Goal: Check status: Check status

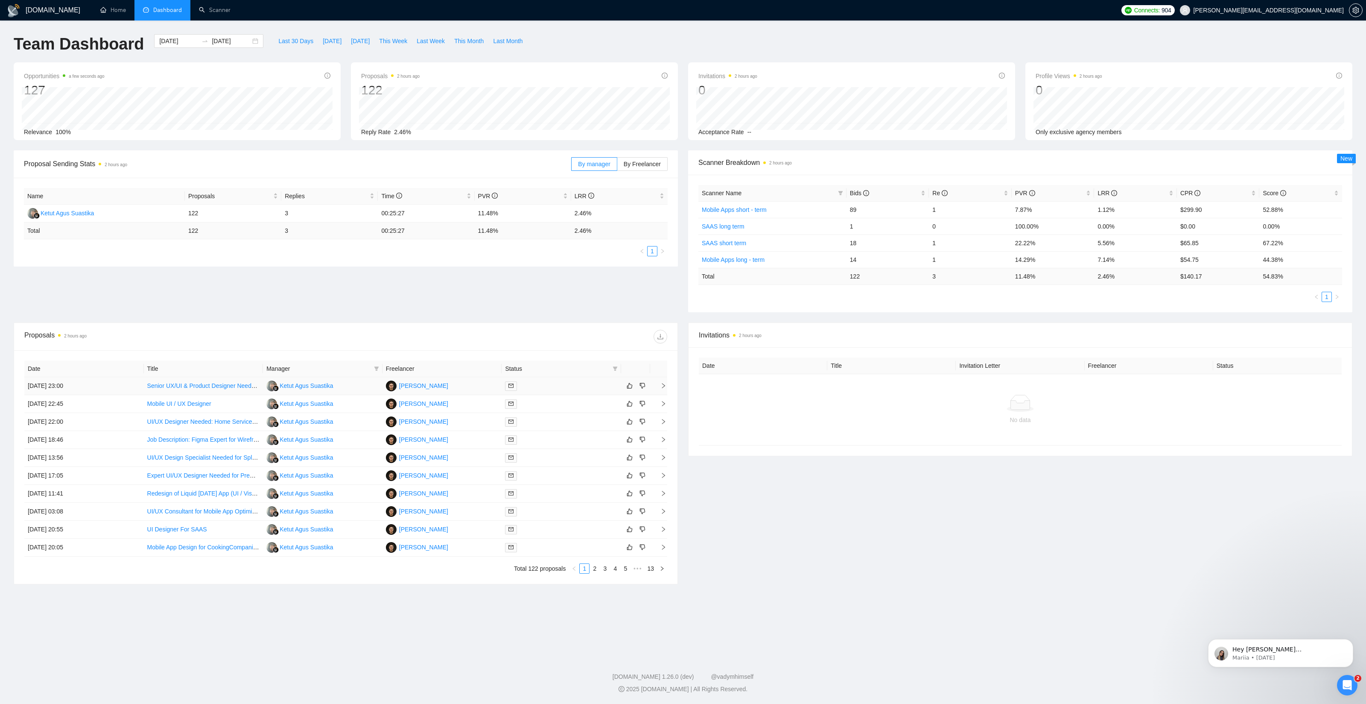
click at [130, 387] on td "[DATE] 23:00" at bounding box center [84, 386] width 120 height 18
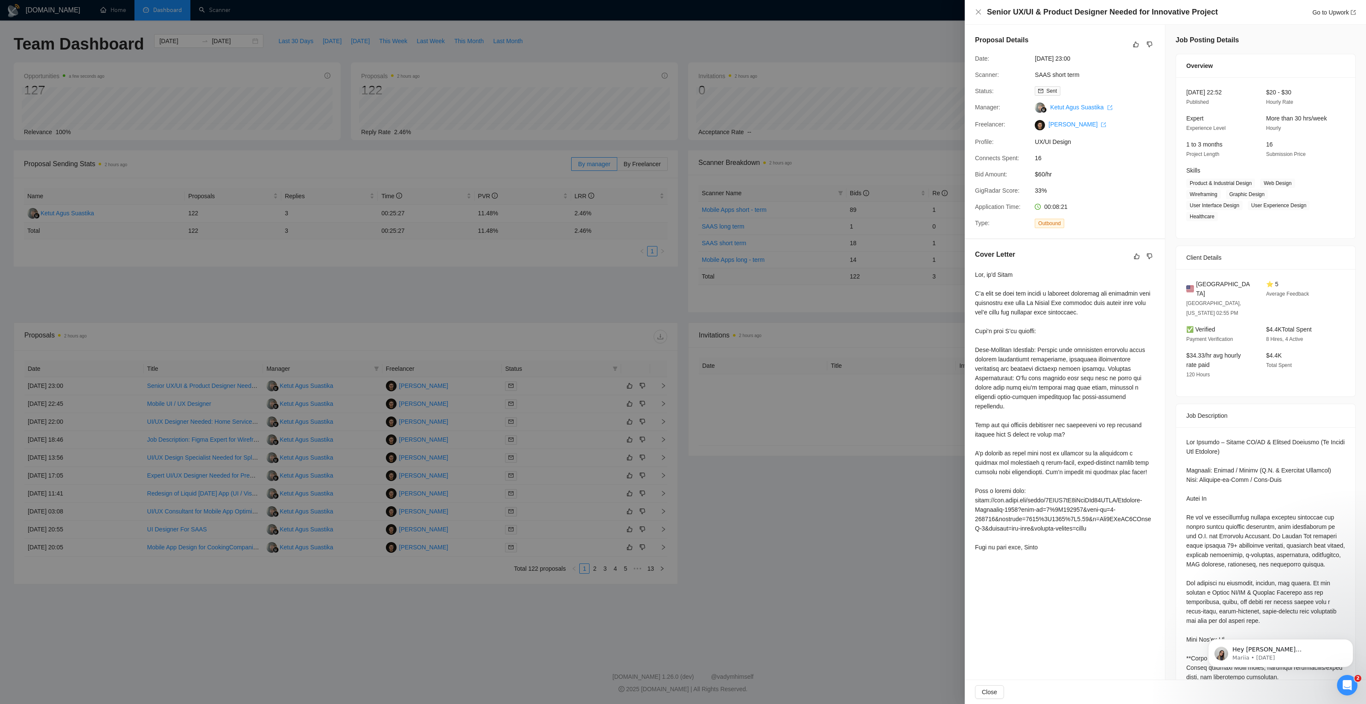
click at [901, 310] on div at bounding box center [683, 352] width 1366 height 704
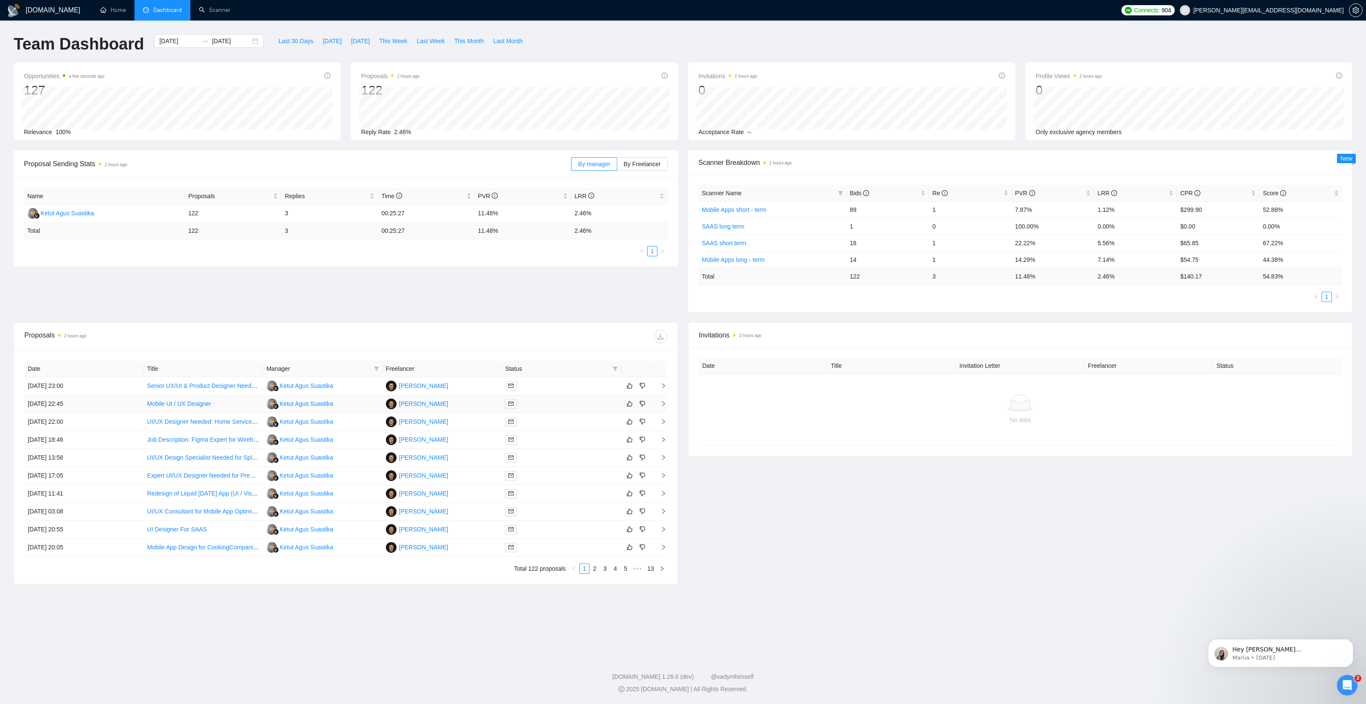
click at [118, 404] on td "[DATE] 22:45" at bounding box center [84, 404] width 120 height 18
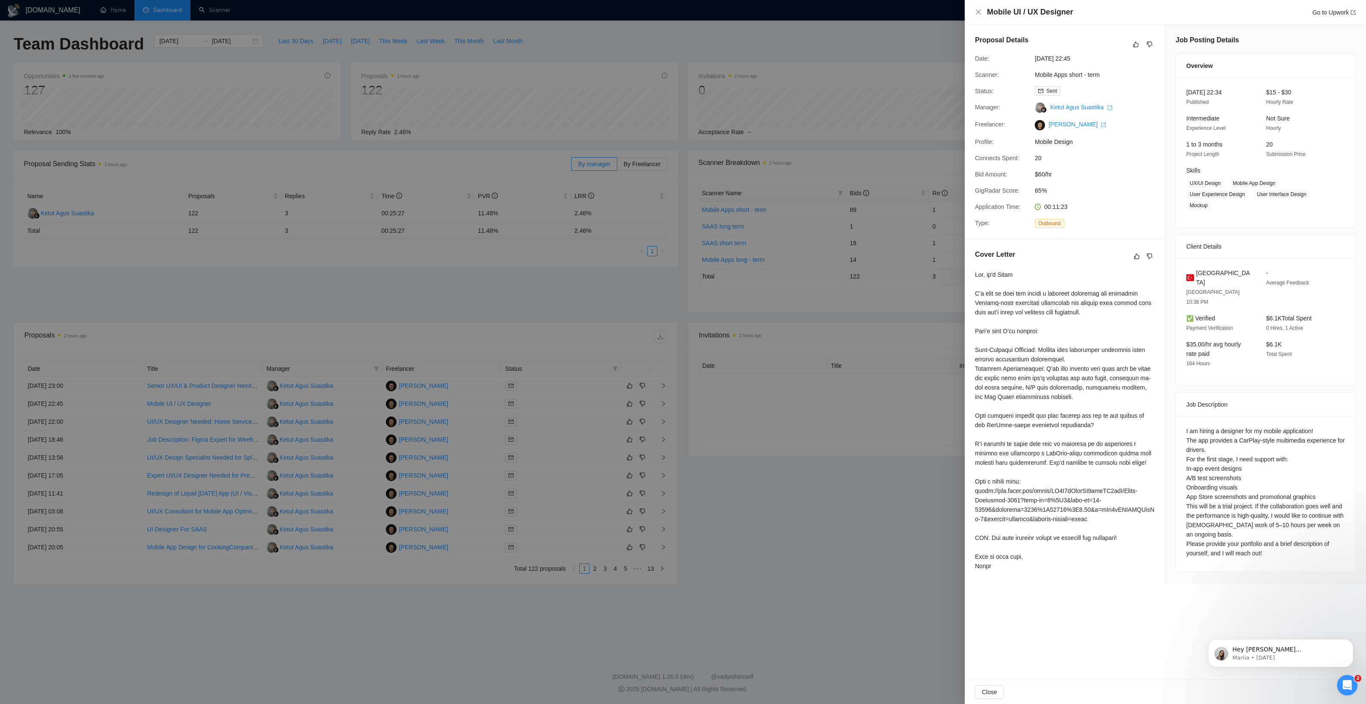
click at [117, 414] on div at bounding box center [683, 352] width 1366 height 704
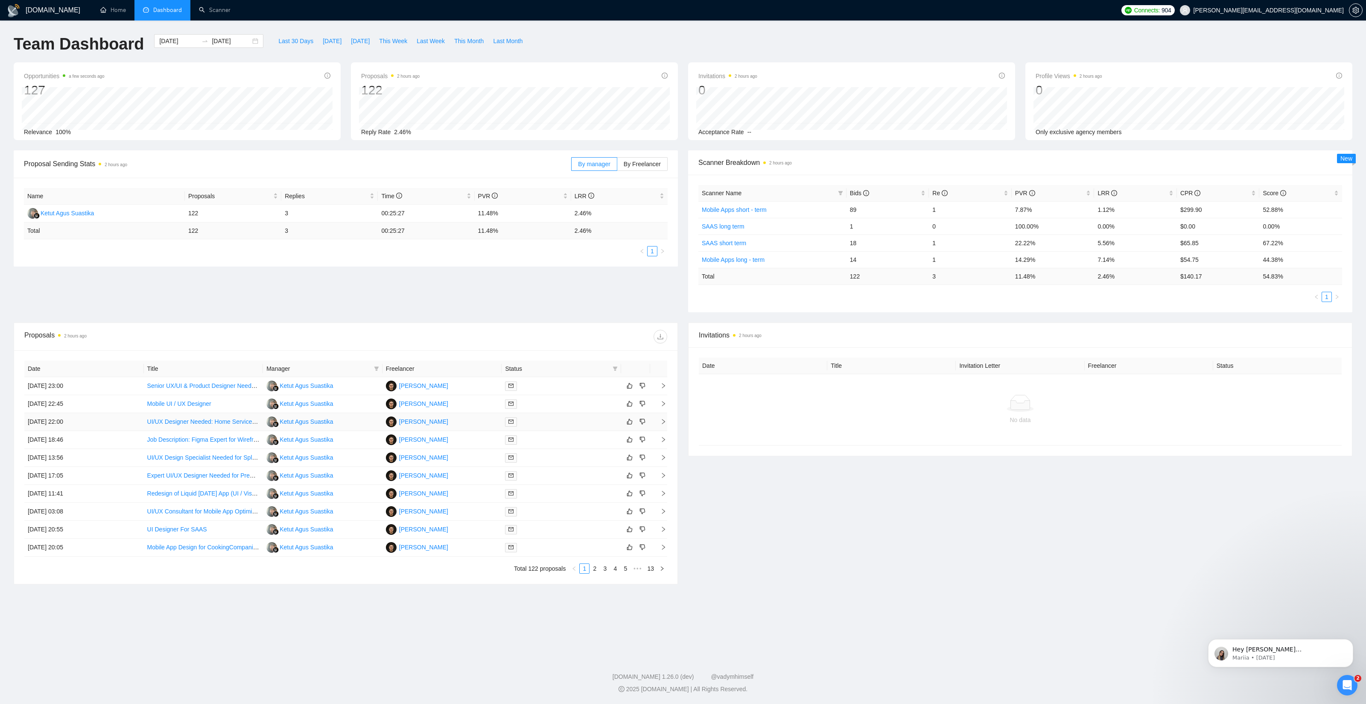
click at [128, 422] on td "[DATE] 22:00" at bounding box center [84, 422] width 120 height 18
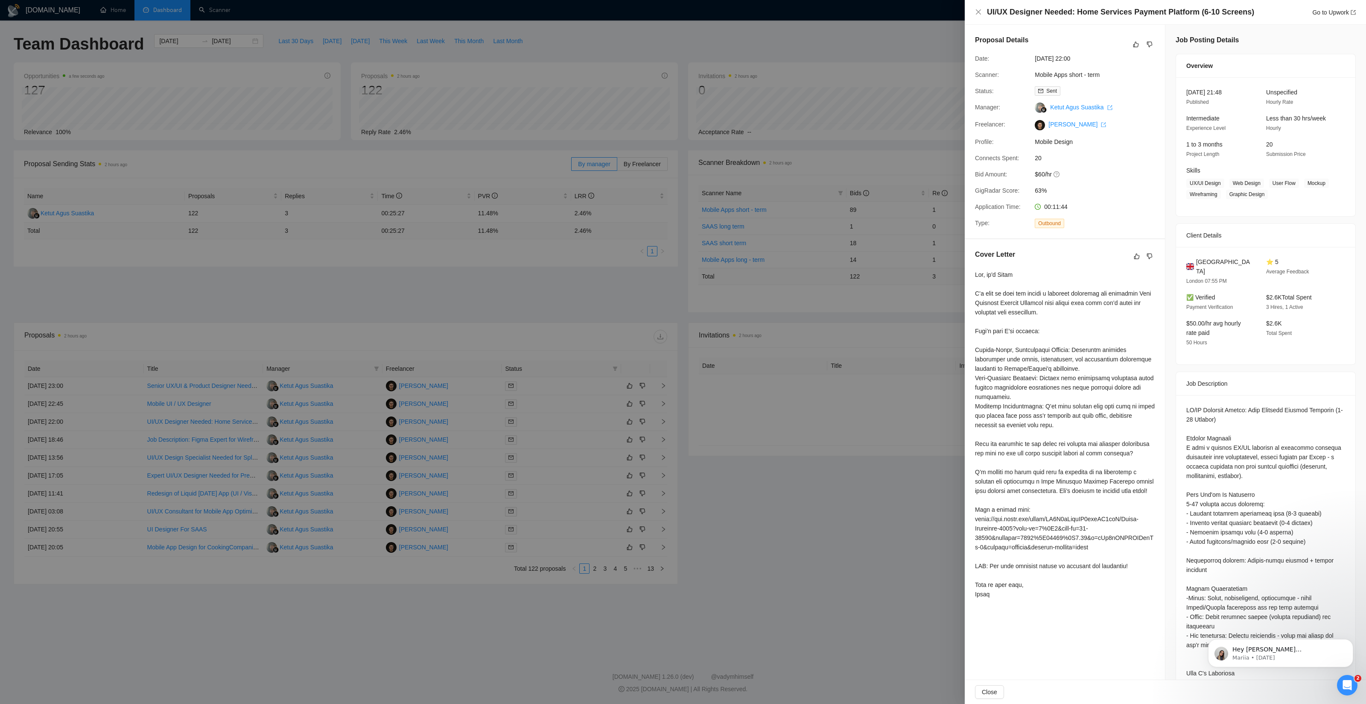
click at [123, 430] on div at bounding box center [683, 352] width 1366 height 704
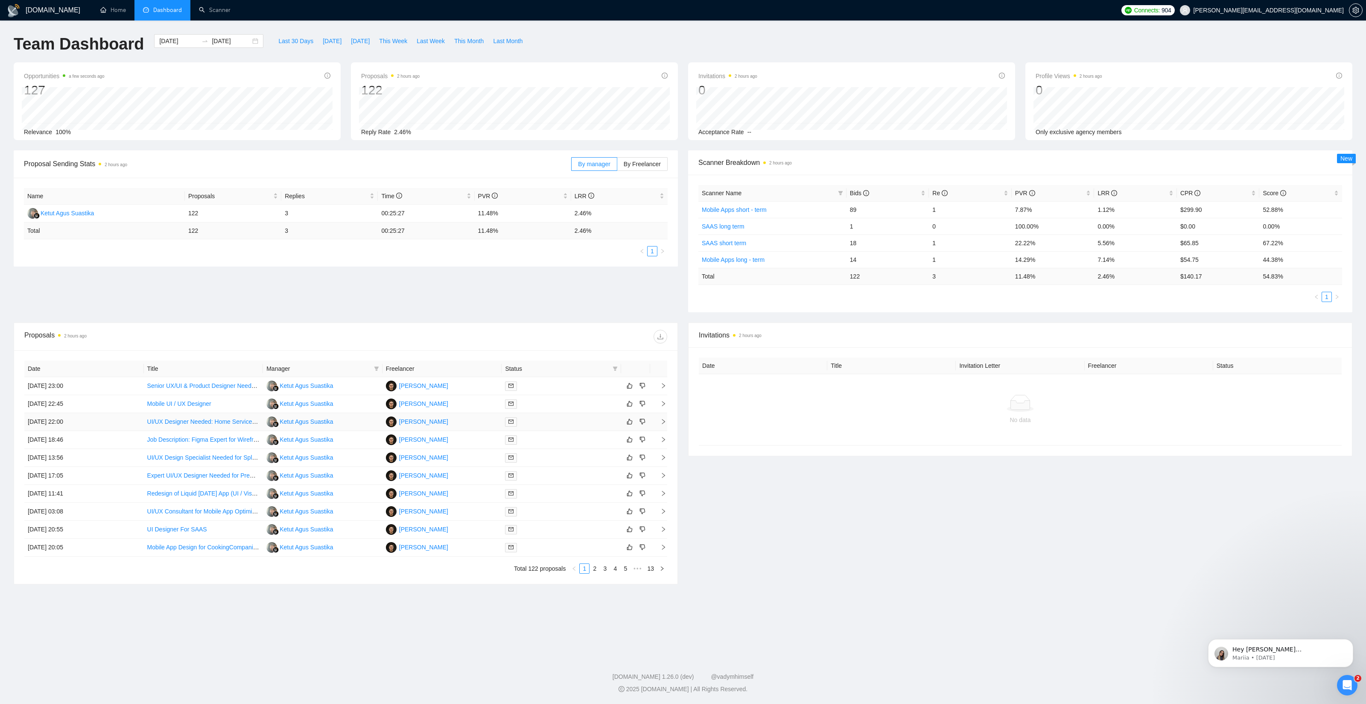
click at [133, 424] on td "[DATE] 22:00" at bounding box center [84, 422] width 120 height 18
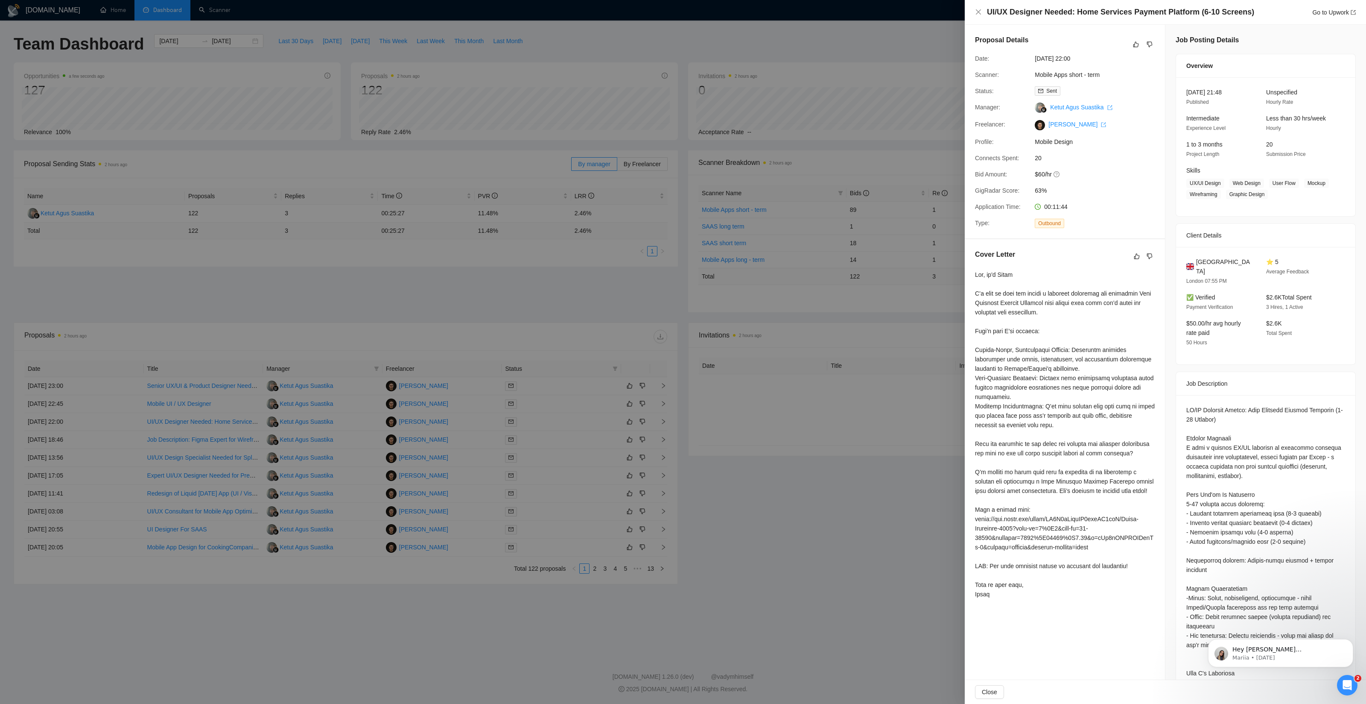
click at [129, 436] on div at bounding box center [683, 352] width 1366 height 704
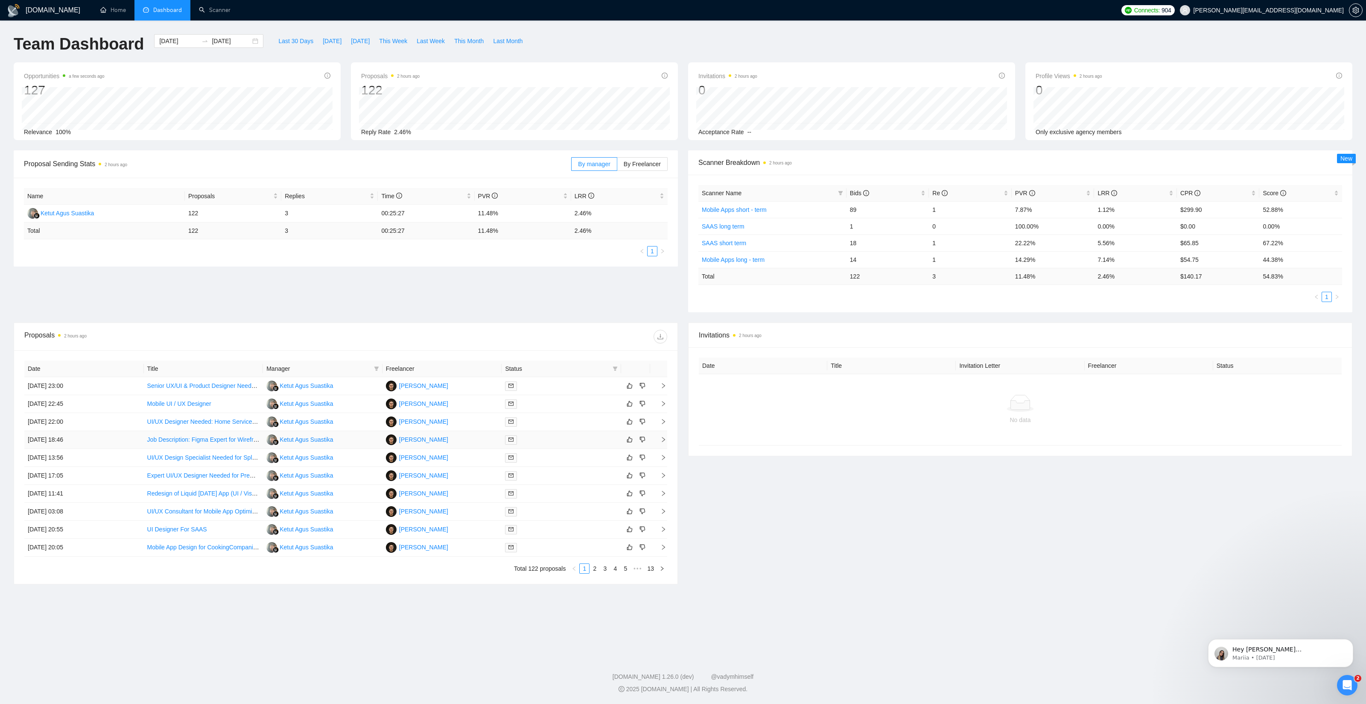
click at [129, 439] on td "[DATE] 18:46" at bounding box center [84, 440] width 120 height 18
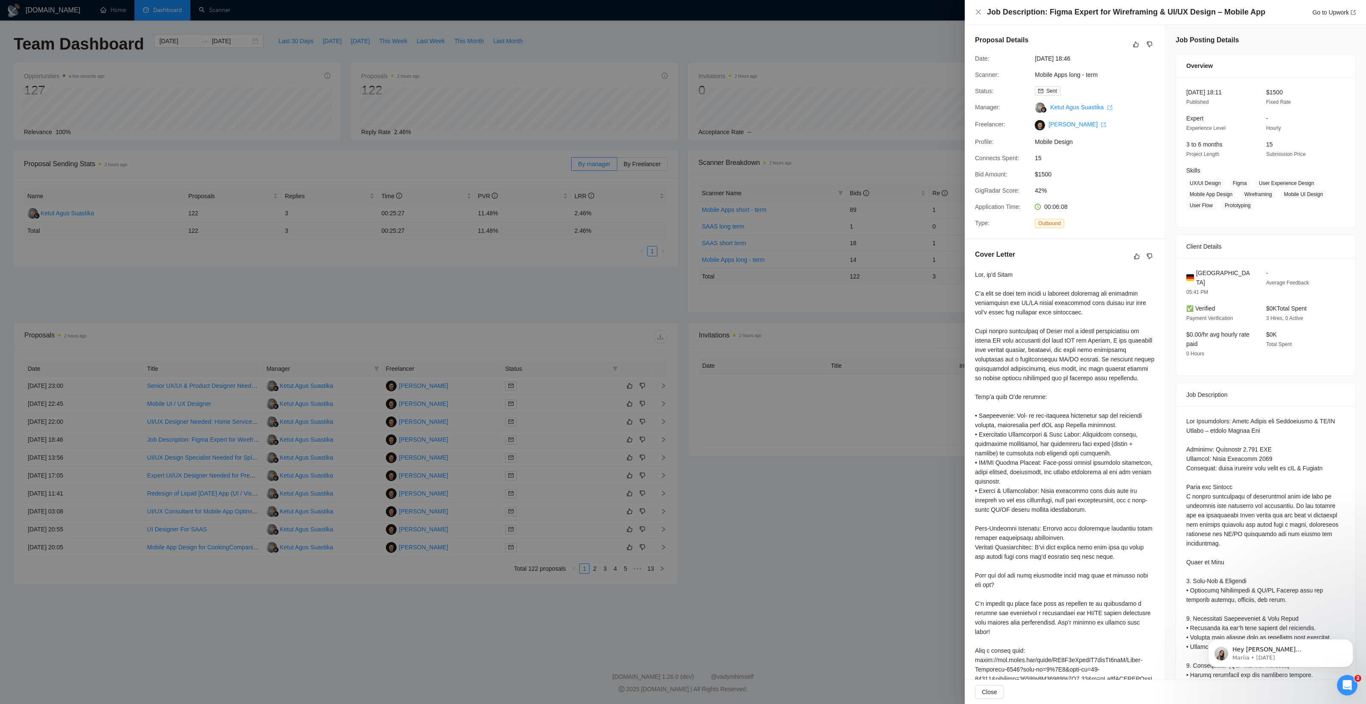
click at [126, 445] on div at bounding box center [683, 352] width 1366 height 704
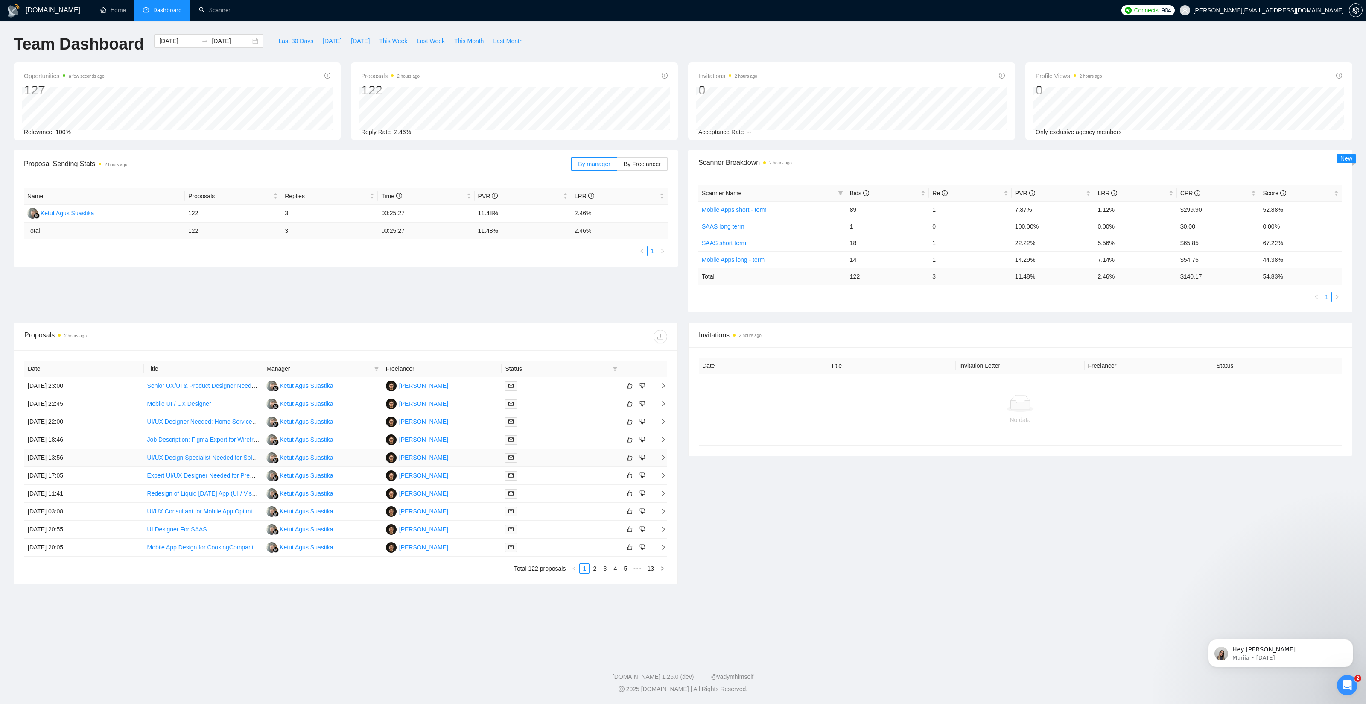
click at [132, 459] on td "[DATE] 13:56" at bounding box center [84, 458] width 120 height 18
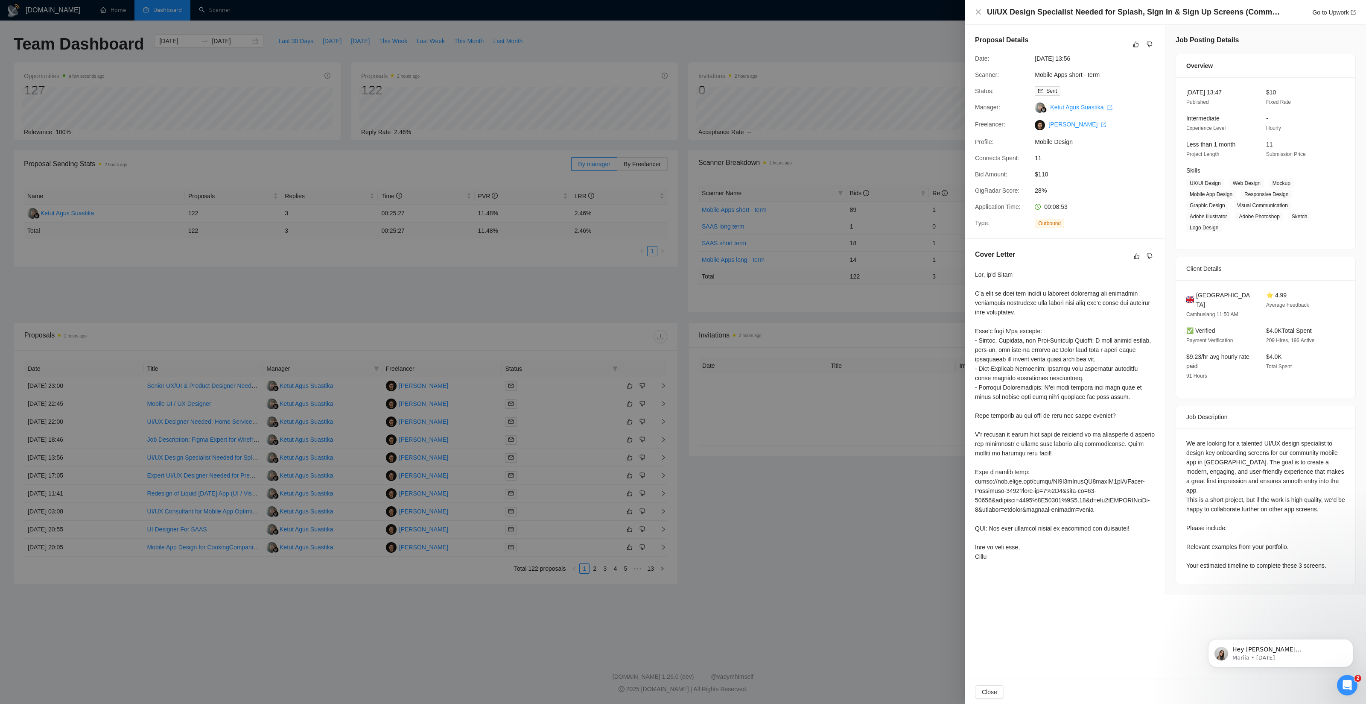
click at [127, 479] on div at bounding box center [683, 352] width 1366 height 704
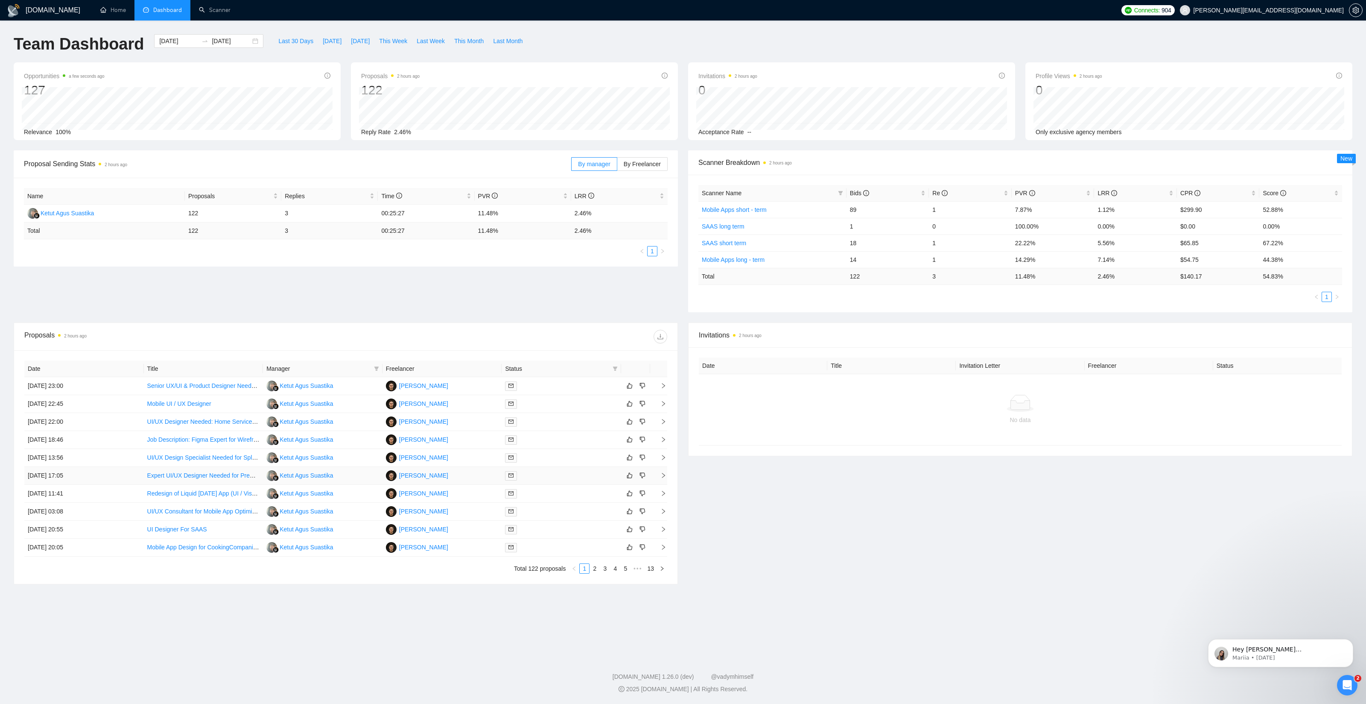
click at [131, 474] on td "[DATE] 17:05" at bounding box center [84, 476] width 120 height 18
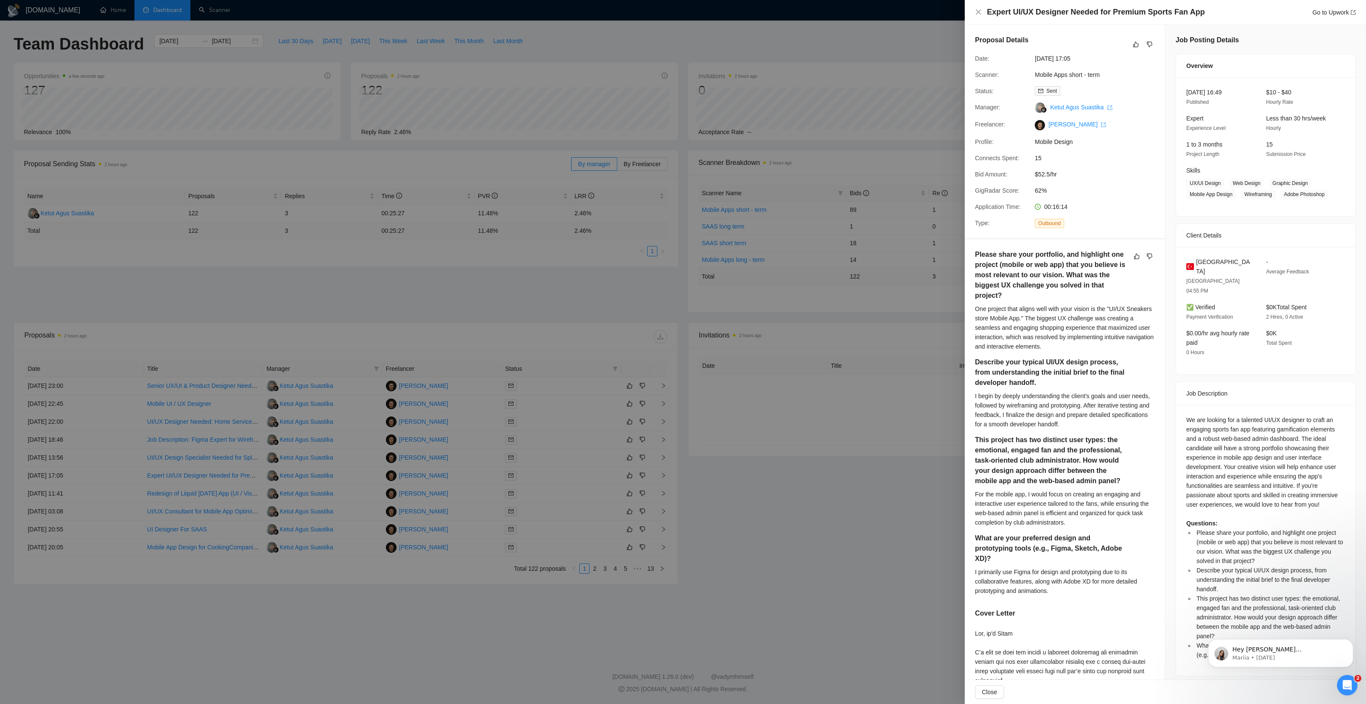
click at [128, 502] on div at bounding box center [683, 352] width 1366 height 704
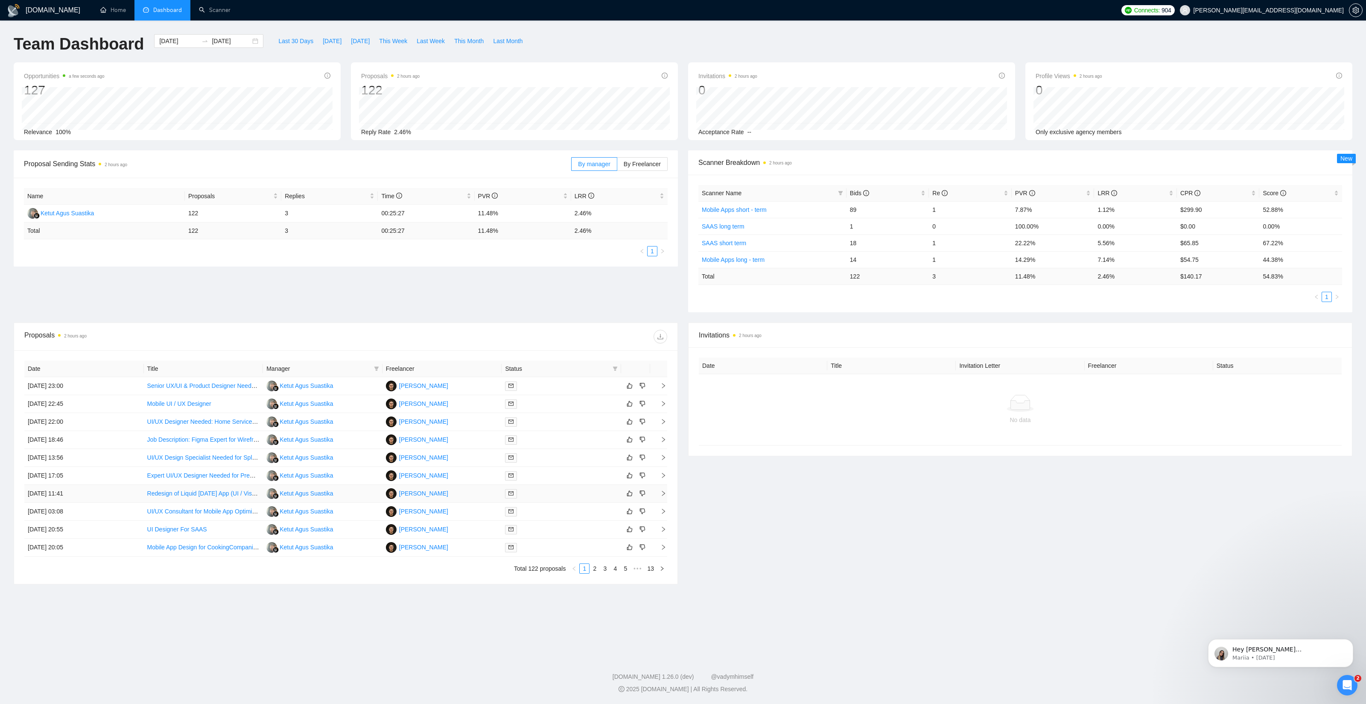
click at [131, 497] on td "[DATE] 11:41" at bounding box center [84, 494] width 120 height 18
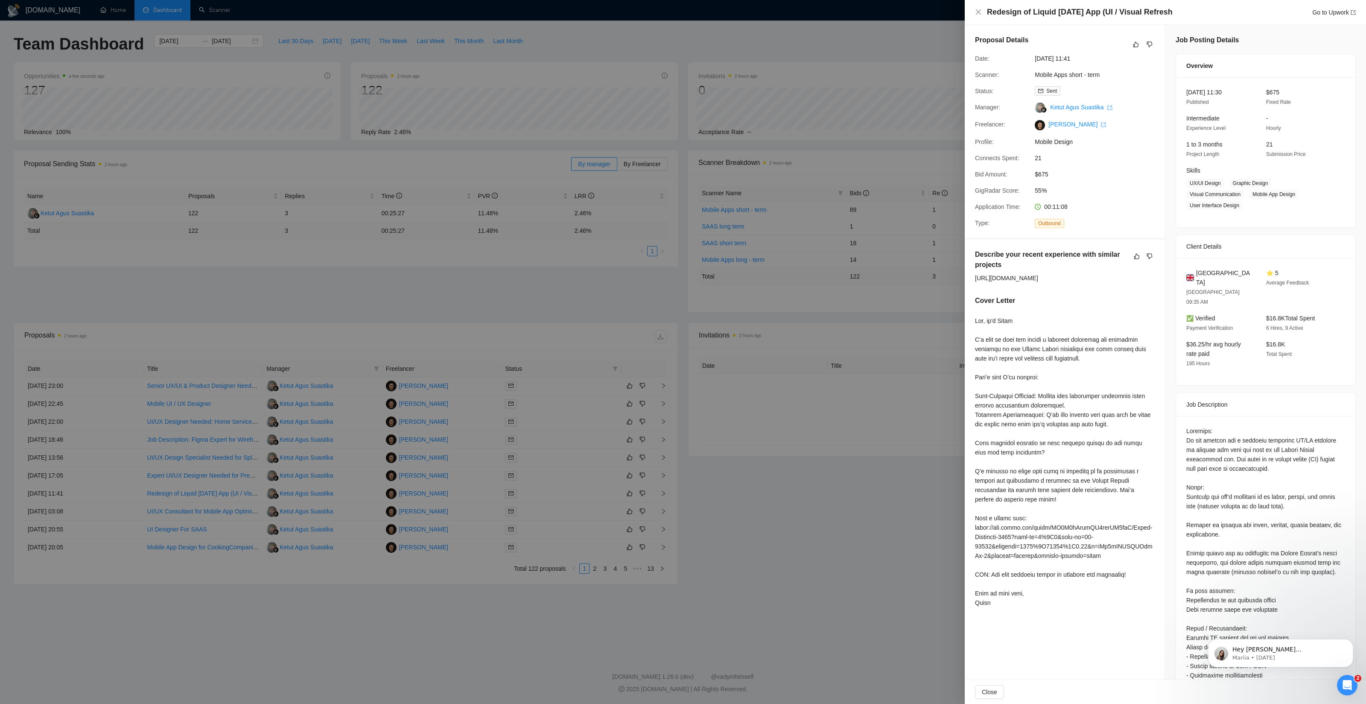
click at [410, 677] on div at bounding box center [683, 352] width 1366 height 704
